Goal: Task Accomplishment & Management: Manage account settings

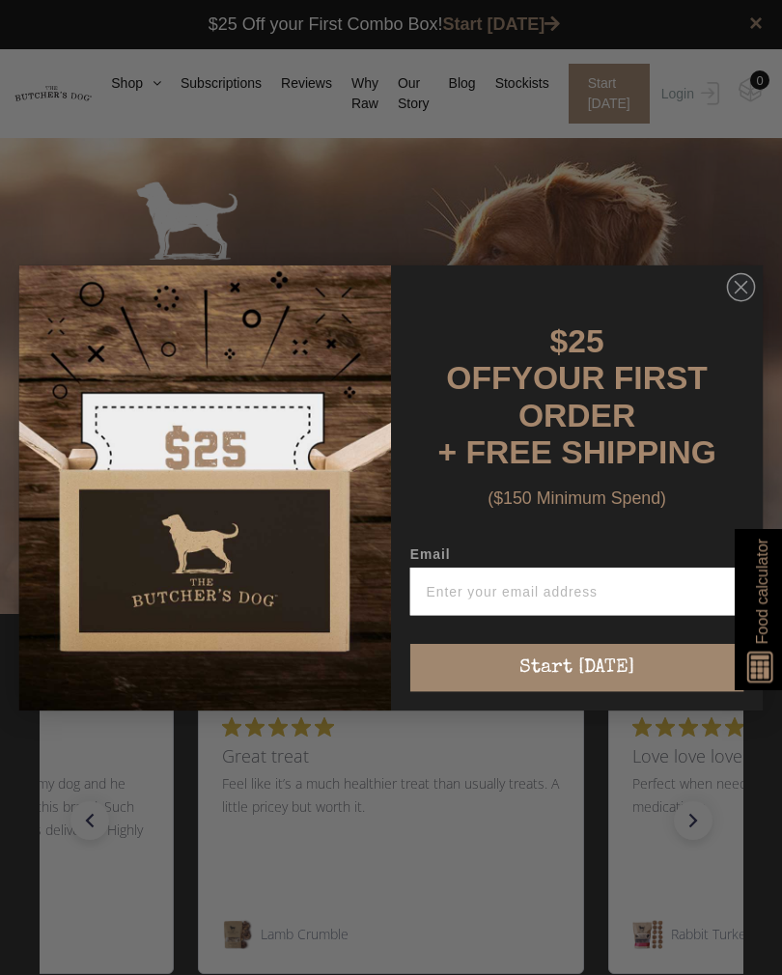
click at [577, 589] on input "Email" at bounding box center [577, 589] width 334 height 47
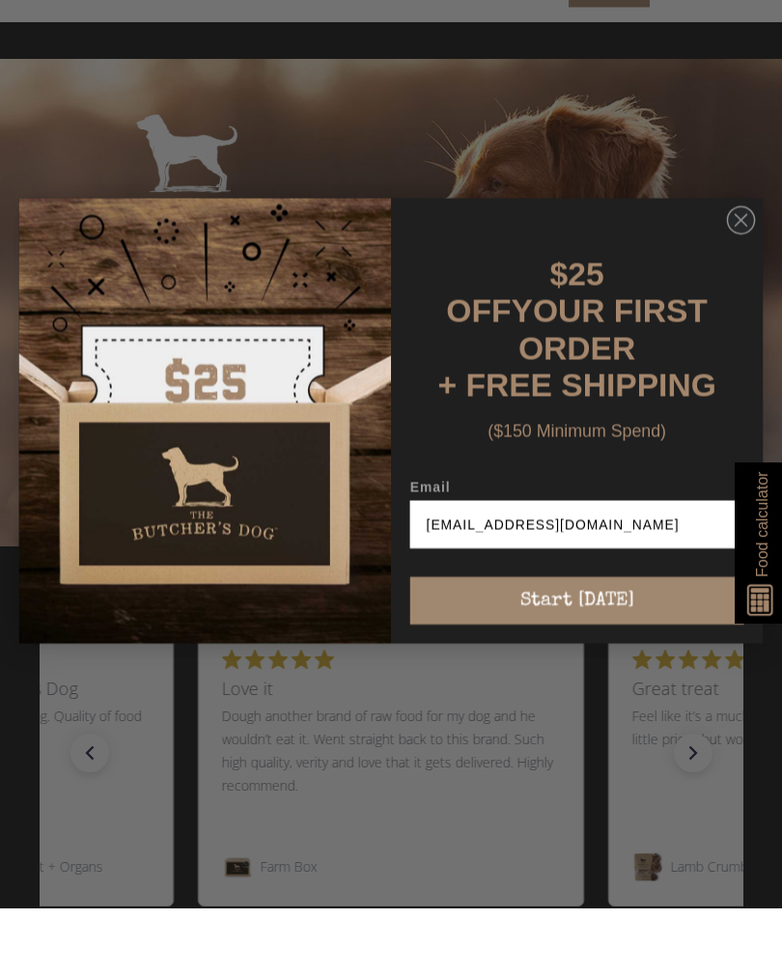
type input "lisamog68@gmail.com"
click at [730, 272] on icon "Close dialog" at bounding box center [741, 286] width 29 height 29
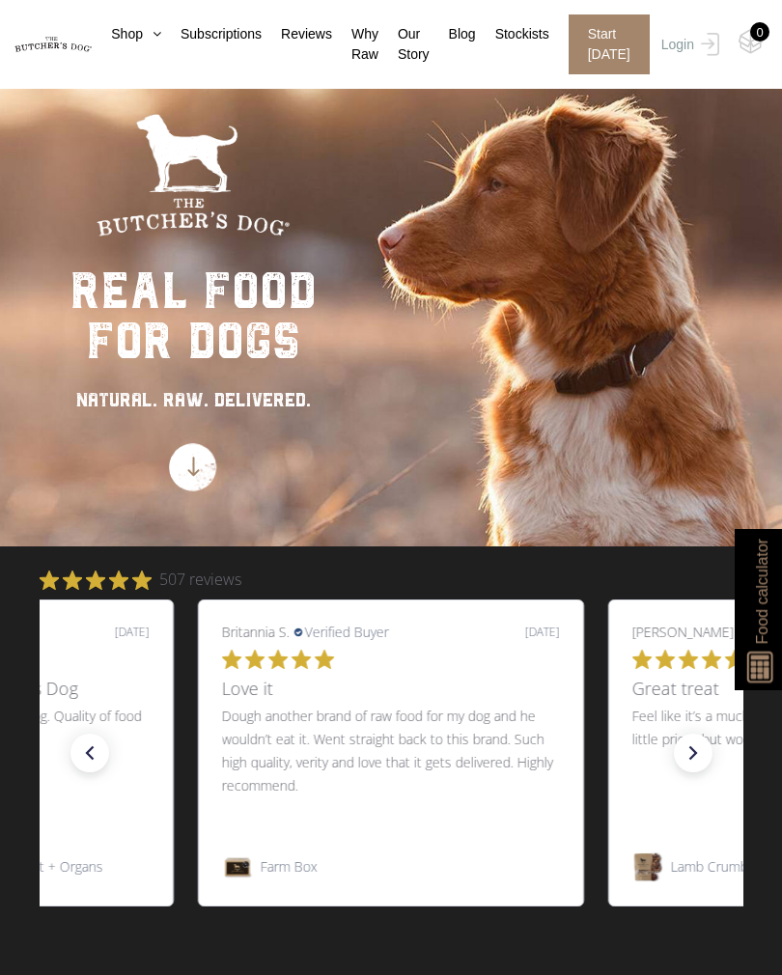
click at [680, 48] on link "Login" at bounding box center [687, 44] width 63 height 60
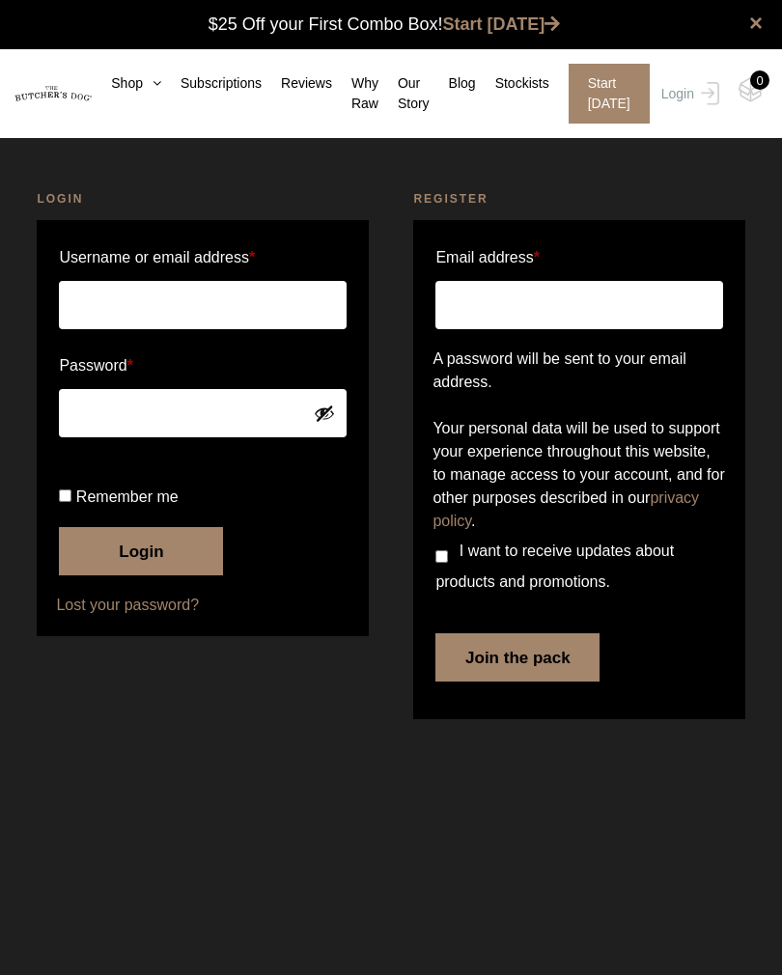
click at [106, 293] on input "Username or email address *" at bounding box center [202, 305] width 287 height 48
click at [148, 293] on input "Lisam" at bounding box center [202, 305] width 287 height 48
type input "[EMAIL_ADDRESS][DOMAIN_NAME]"
click at [144, 575] on button "Login" at bounding box center [141, 551] width 164 height 48
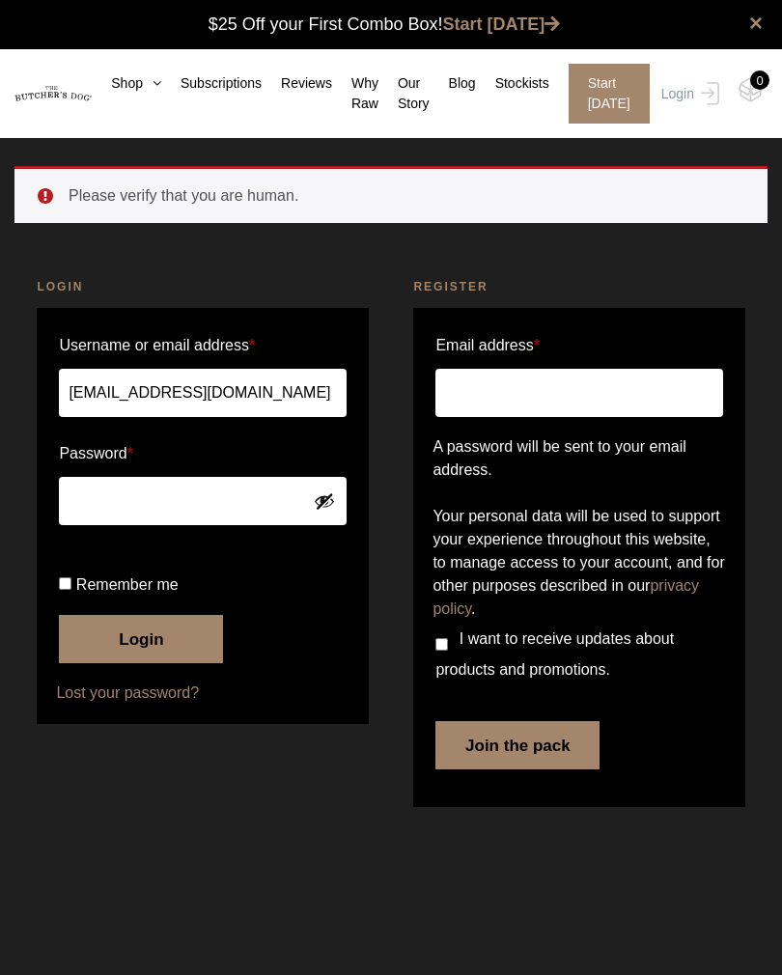
click at [191, 663] on button "Login" at bounding box center [141, 639] width 164 height 48
click at [331, 509] on button "Show password" at bounding box center [324, 500] width 21 height 21
click at [63, 590] on input "Remember me" at bounding box center [65, 583] width 13 height 13
checkbox input "true"
click at [122, 663] on button "Login" at bounding box center [141, 639] width 164 height 48
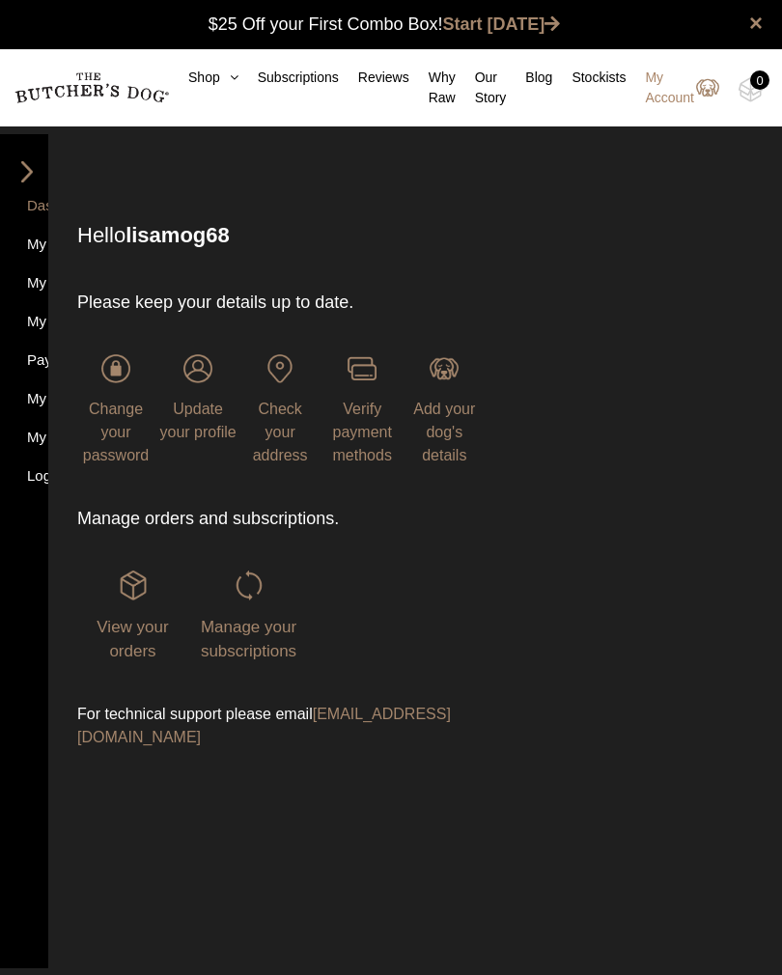
click at [0, 0] on img at bounding box center [0, 0] width 0 height 0
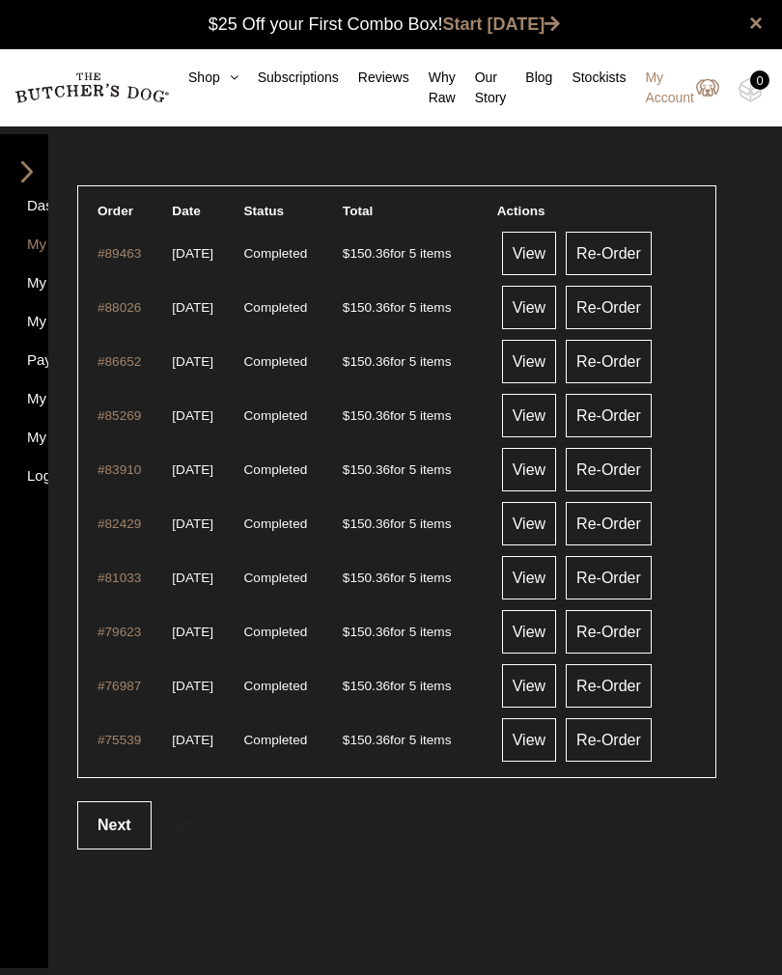
click at [109, 830] on link "Next" at bounding box center [114, 825] width 74 height 48
click at [26, 165] on img at bounding box center [27, 171] width 29 height 21
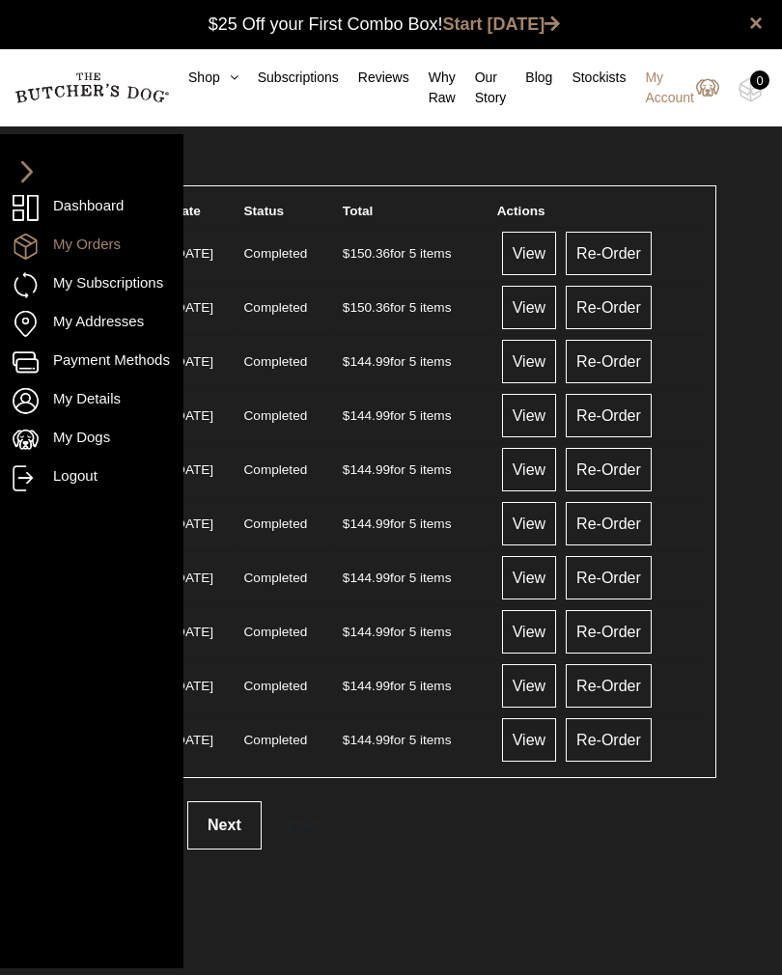
click at [88, 283] on link "My Subscriptions" at bounding box center [92, 285] width 158 height 26
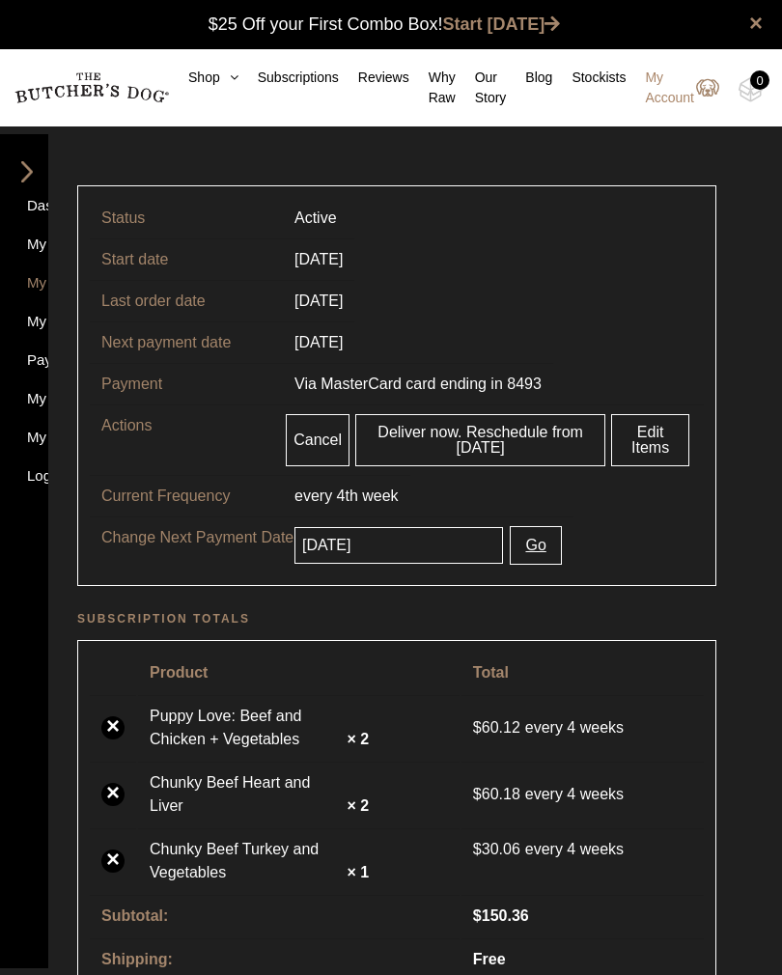
click at [659, 84] on link "My Account" at bounding box center [672, 88] width 94 height 41
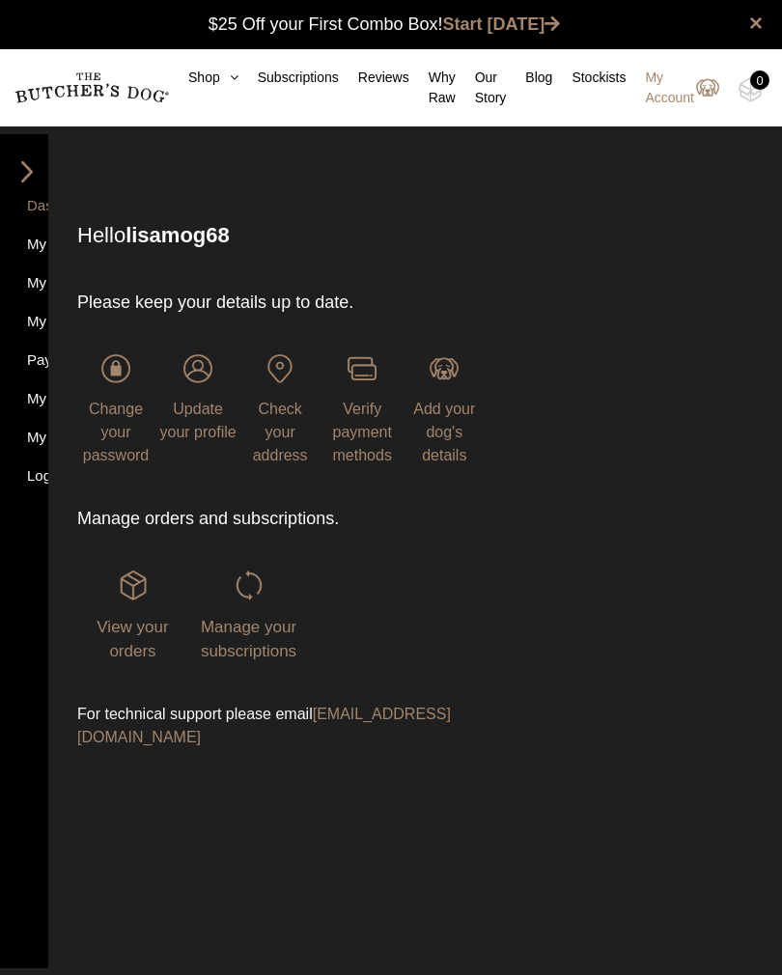
click at [35, 177] on img at bounding box center [27, 171] width 29 height 21
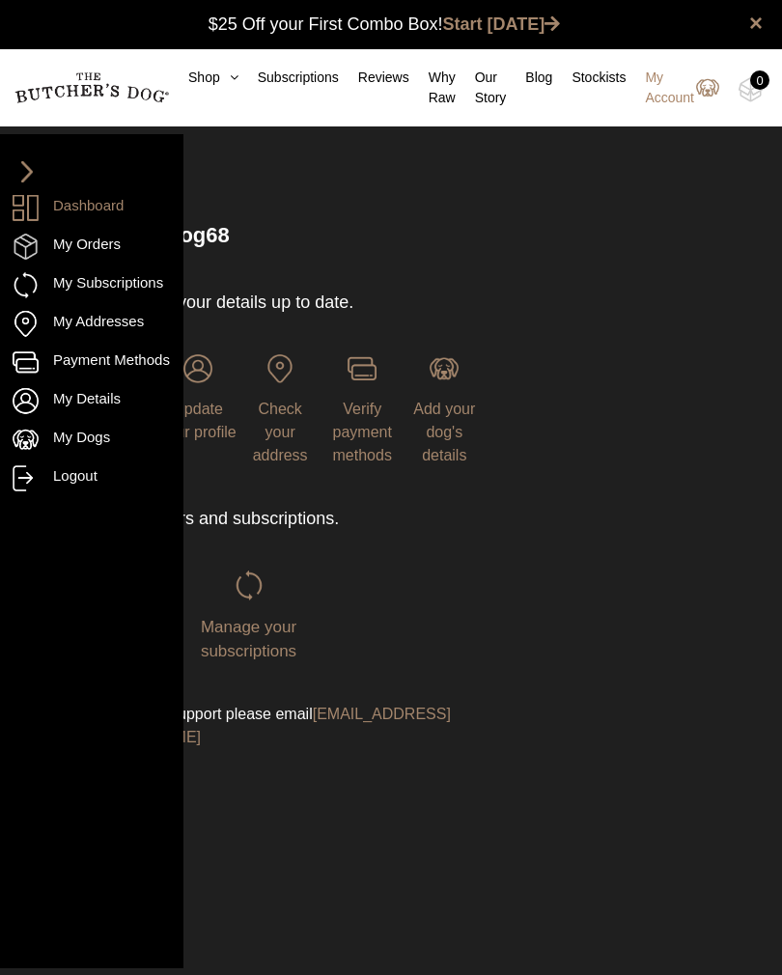
click at [90, 483] on link "Logout" at bounding box center [92, 478] width 158 height 26
